Goal: Information Seeking & Learning: Learn about a topic

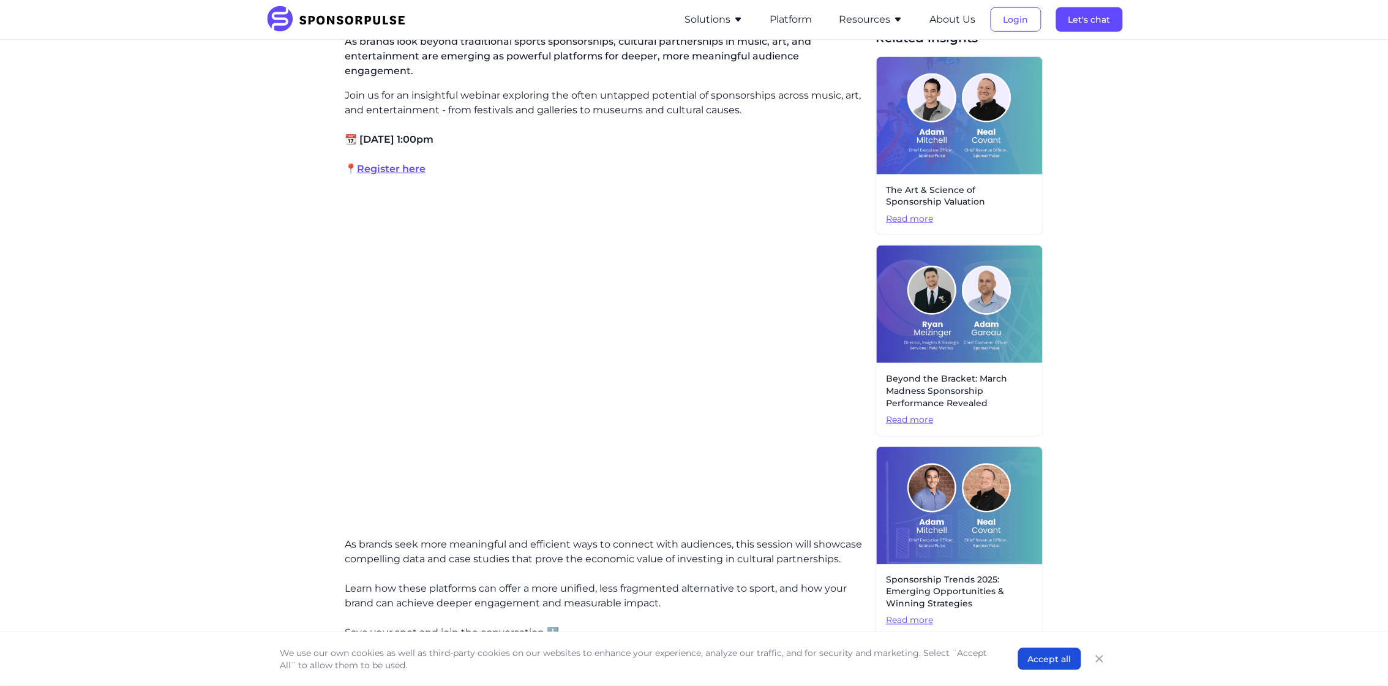
scroll to position [383, 0]
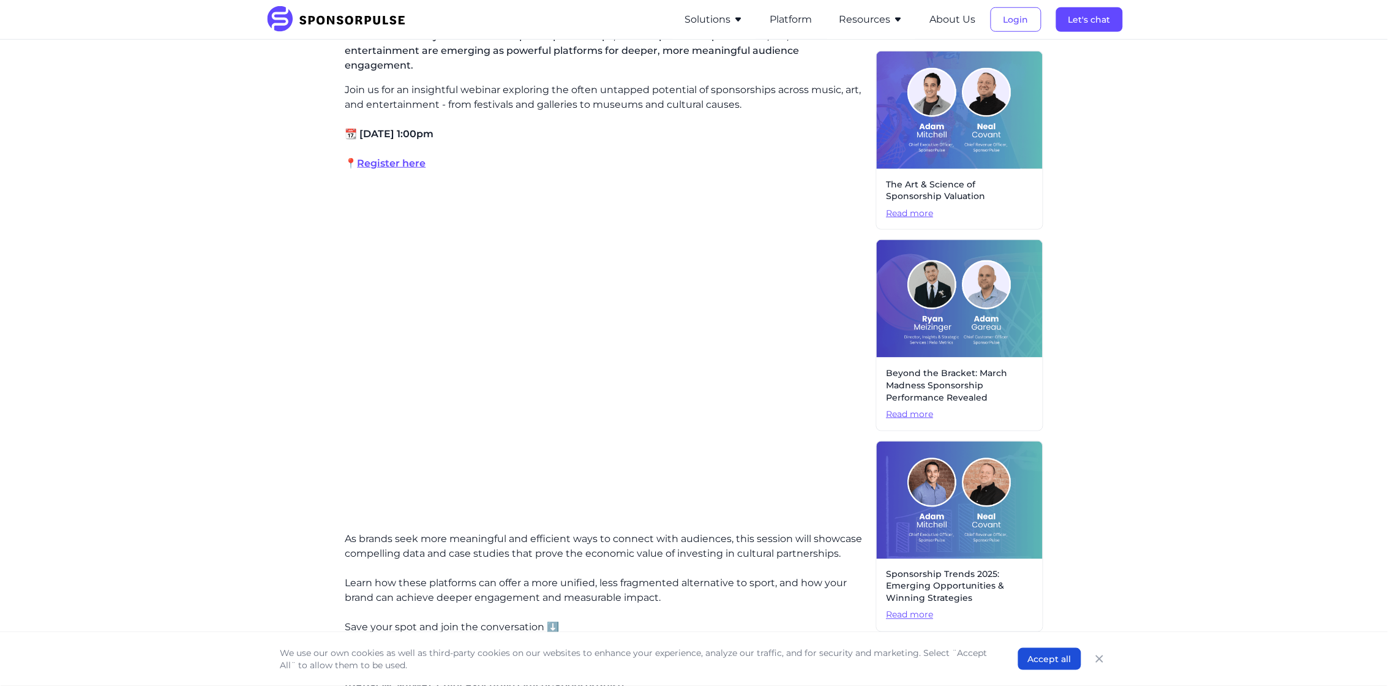
click at [664, 532] on p "As brands seek more meaningful and efficient ways to connect with audiences, th…" at bounding box center [605, 546] width 521 height 29
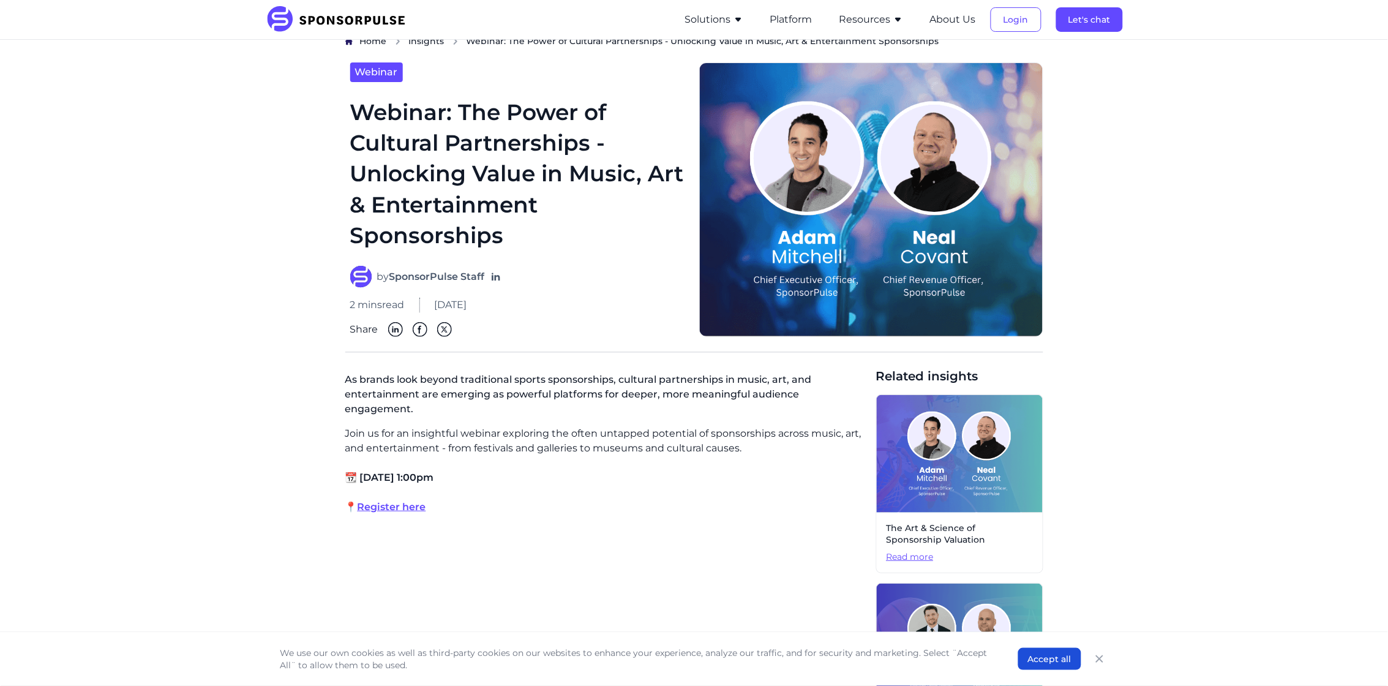
scroll to position [306, 0]
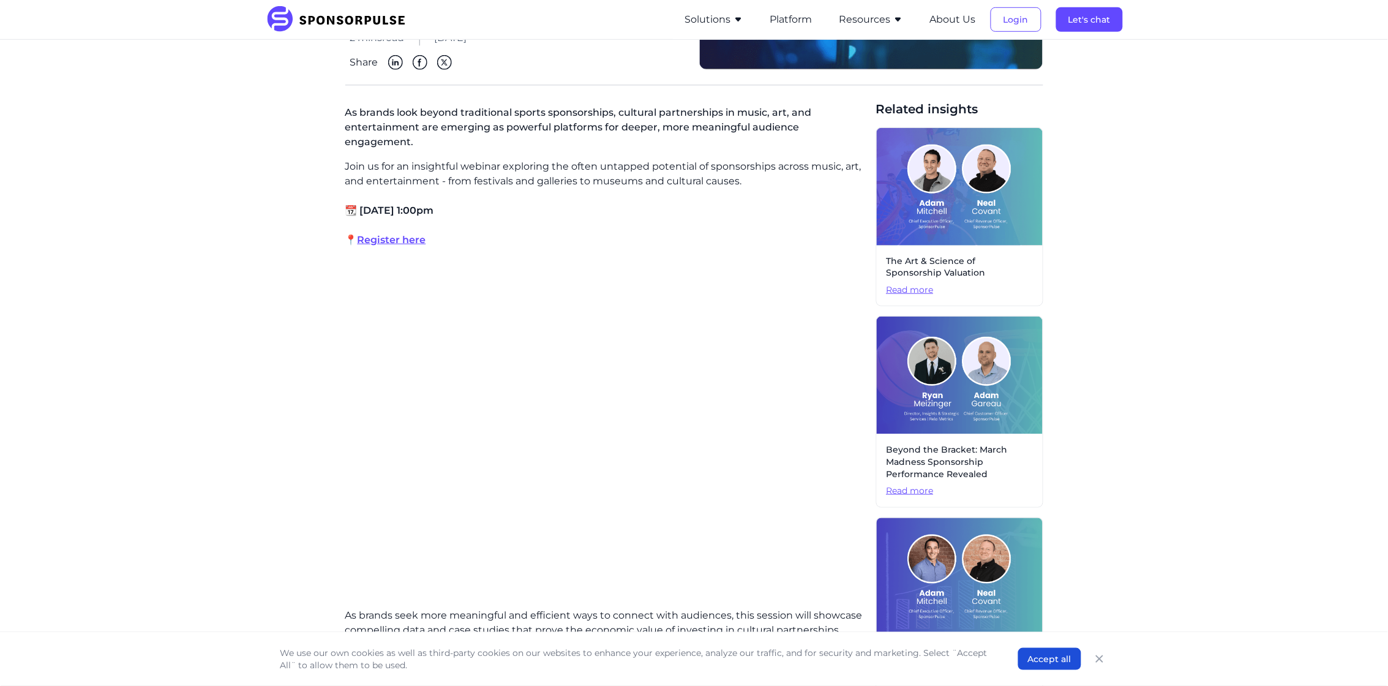
drag, startPoint x: 866, startPoint y: 327, endPoint x: 1201, endPoint y: 181, distance: 365.3
click at [1201, 181] on div "Home Insights Webinar: The Power of Cultural Partnerships - Unlocking Value in …" at bounding box center [694, 433] width 1388 height 1350
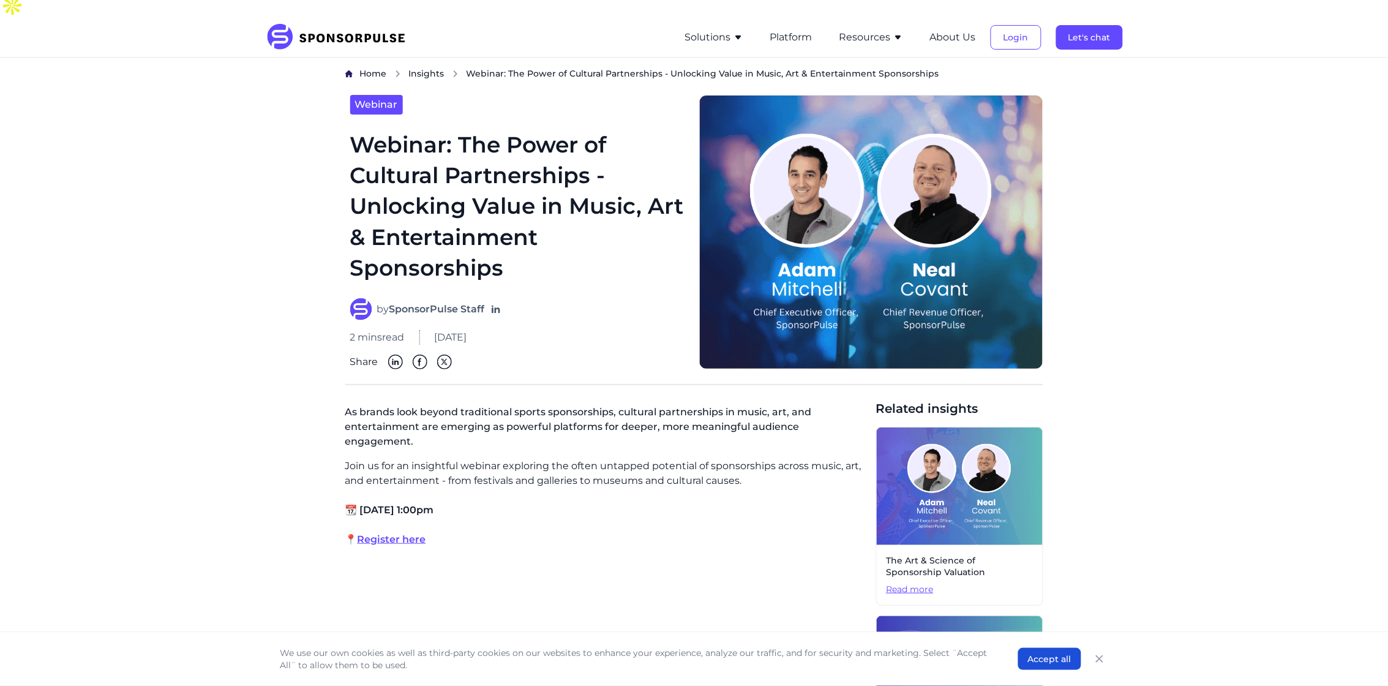
scroll to position [0, 0]
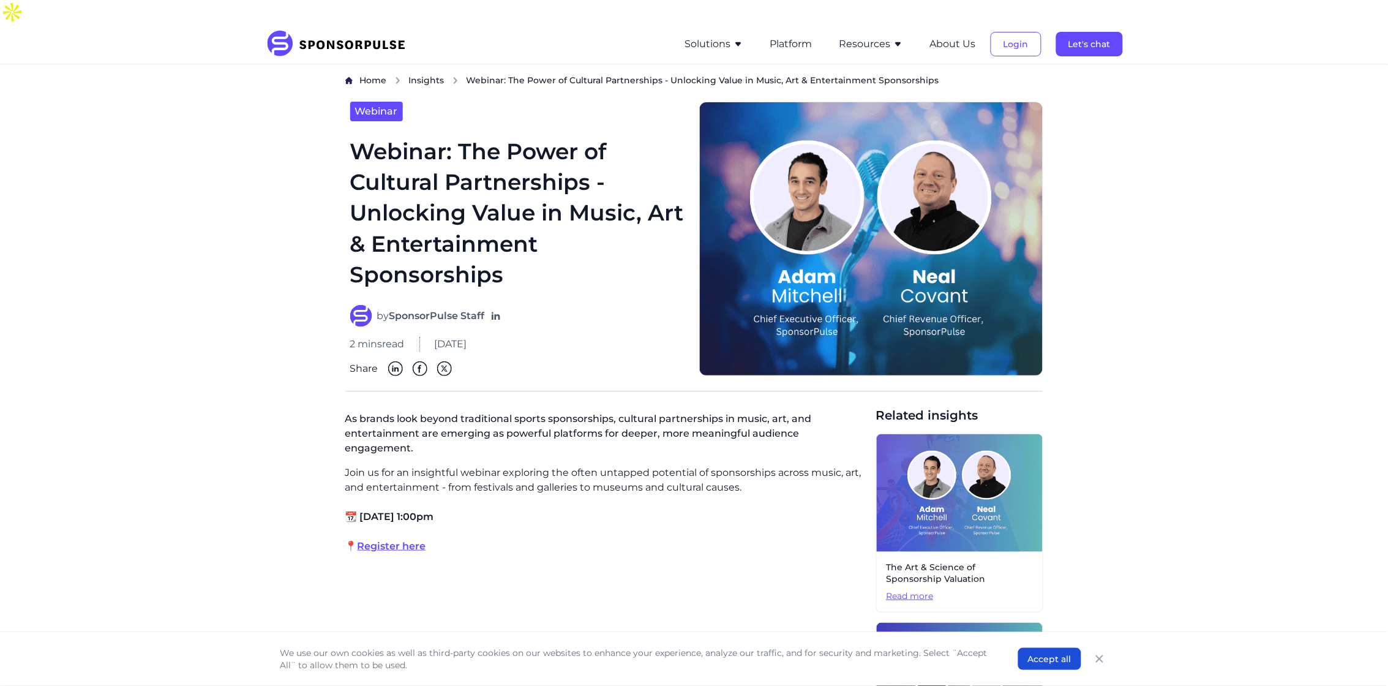
click at [449, 138] on h1 "Webinar: The Power of Cultural Partnerships - Unlocking Value in Music, Art & E…" at bounding box center [517, 213] width 334 height 154
click at [380, 102] on link "Webinar" at bounding box center [376, 112] width 53 height 20
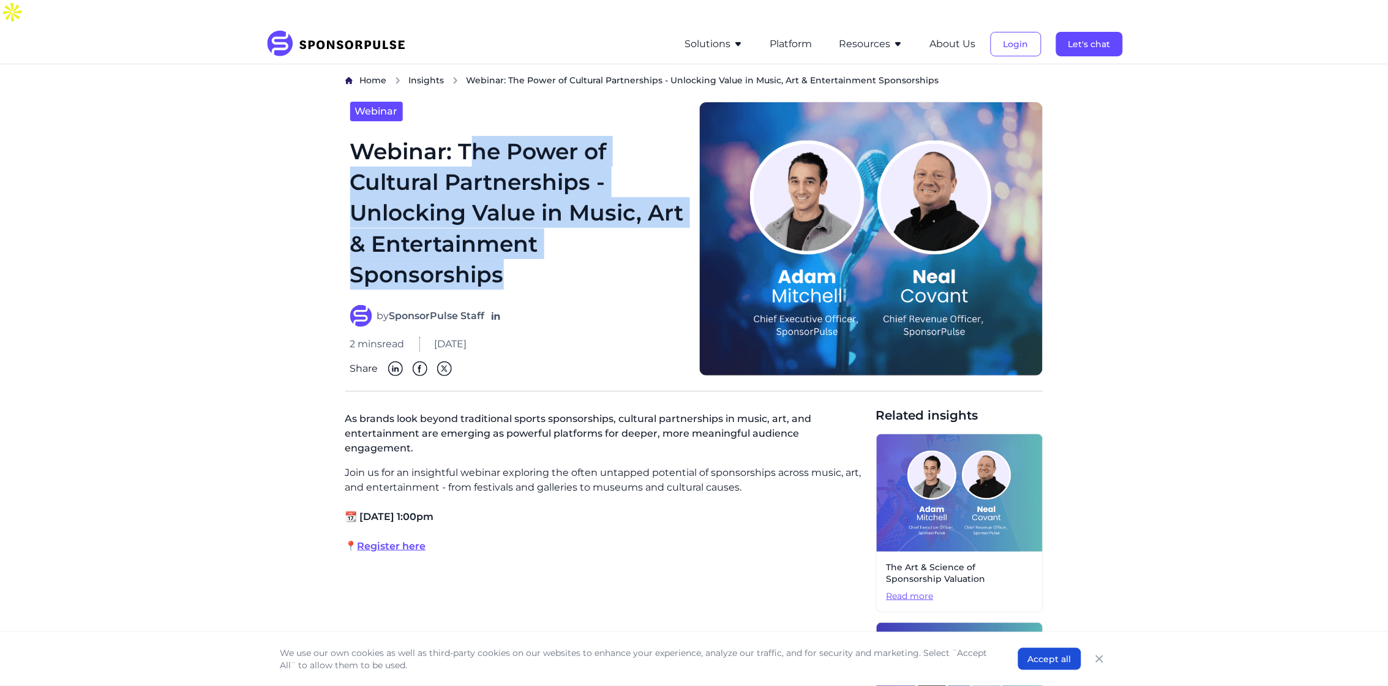
drag, startPoint x: 468, startPoint y: 118, endPoint x: 500, endPoint y: 247, distance: 133.1
click at [500, 247] on h1 "Webinar: The Power of Cultural Partnerships - Unlocking Value in Music, Art & E…" at bounding box center [517, 213] width 334 height 154
click at [500, 250] on h1 "Webinar: The Power of Cultural Partnerships - Unlocking Value in Music, Art & E…" at bounding box center [517, 213] width 334 height 154
click at [501, 250] on h1 "Webinar: The Power of Cultural Partnerships - Unlocking Value in Music, Art & E…" at bounding box center [517, 213] width 334 height 154
drag, startPoint x: 462, startPoint y: 120, endPoint x: 508, endPoint y: 248, distance: 136.2
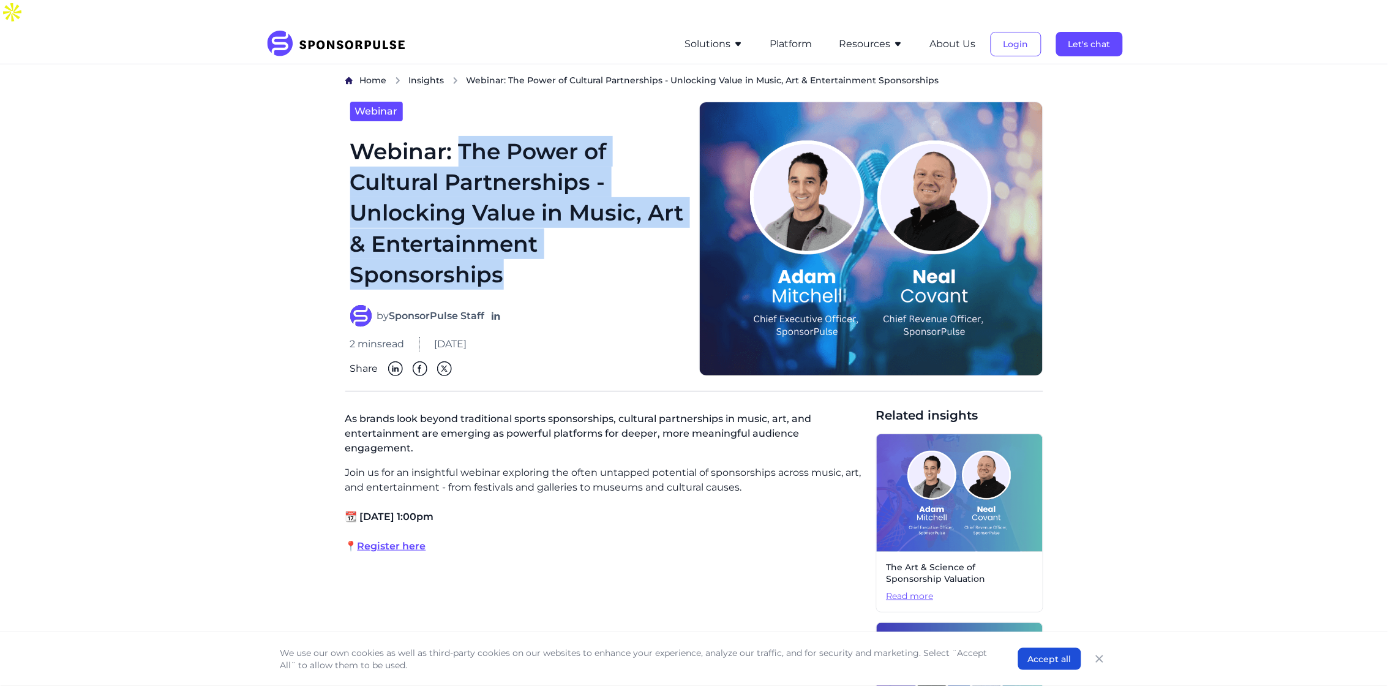
click at [508, 248] on h1 "Webinar: The Power of Cultural Partnerships - Unlocking Value in Music, Art & E…" at bounding box center [517, 213] width 334 height 154
copy h1 "The Power of Cultural Partnerships - Unlocking Value in Music, Art & Entertainm…"
